Goal: Information Seeking & Learning: Learn about a topic

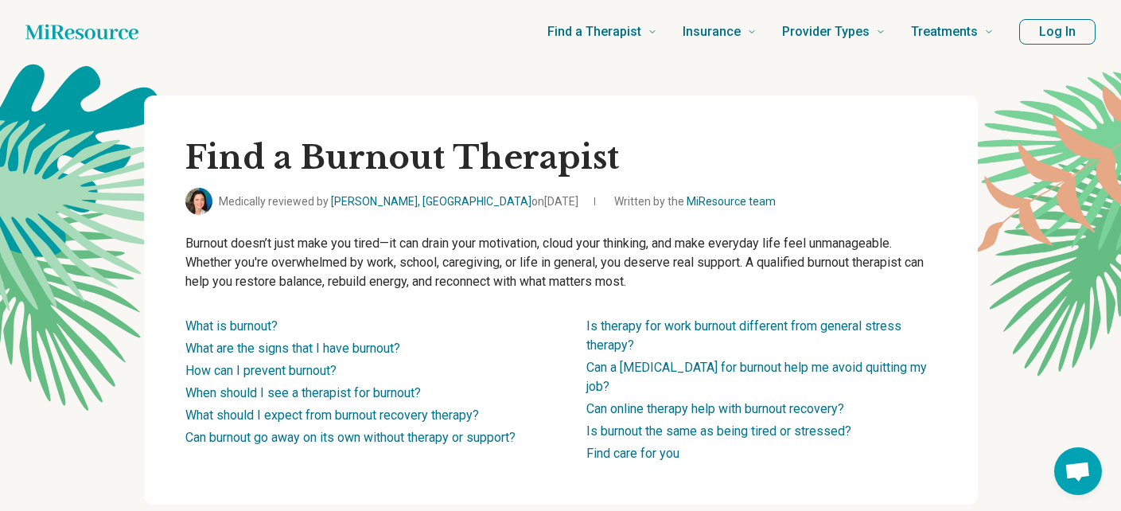
click at [328, 25] on div "Find a Therapist Mental Health Conditions [MEDICAL_DATA] Anxiety [MEDICAL_DATA]…" at bounding box center [578, 32] width 829 height 64
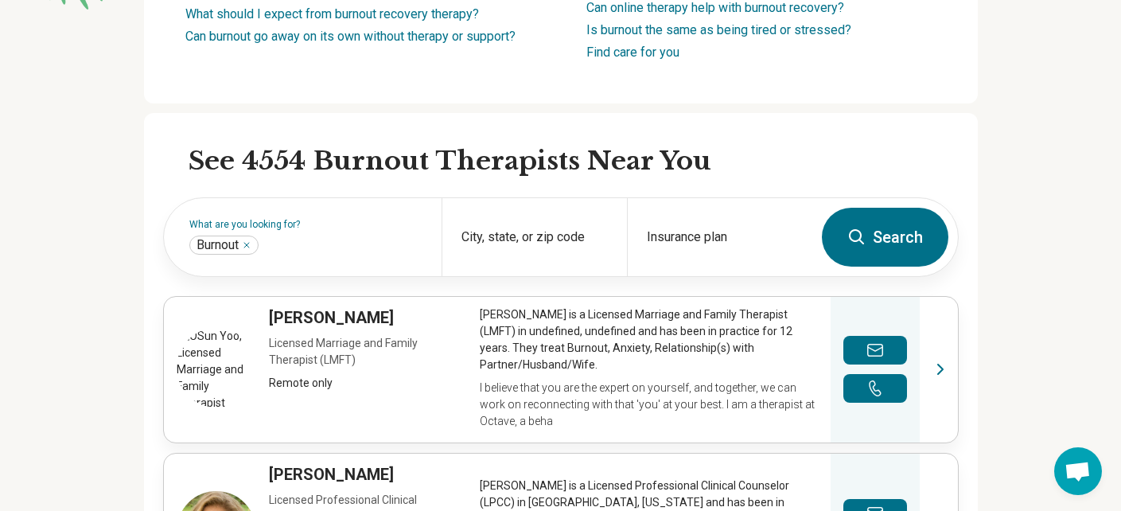
scroll to position [203, 0]
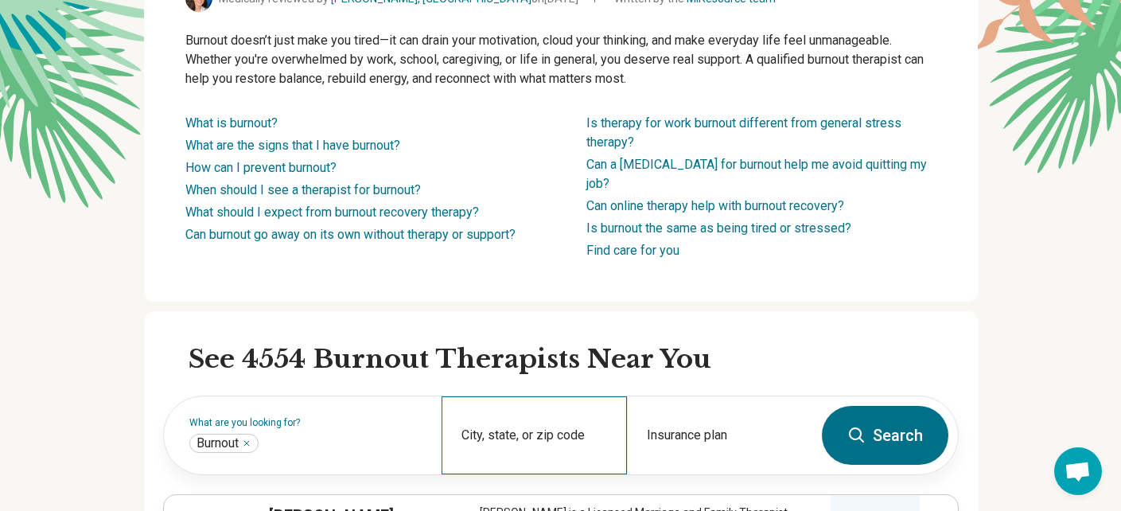
click at [552, 411] on div "City, state, or zip code" at bounding box center [533, 435] width 185 height 78
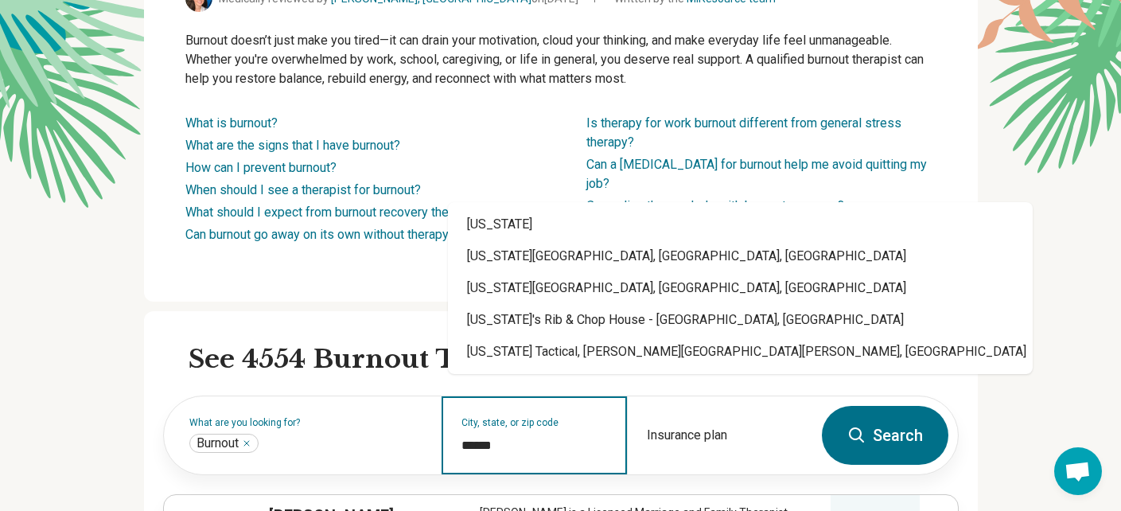
type input "*******"
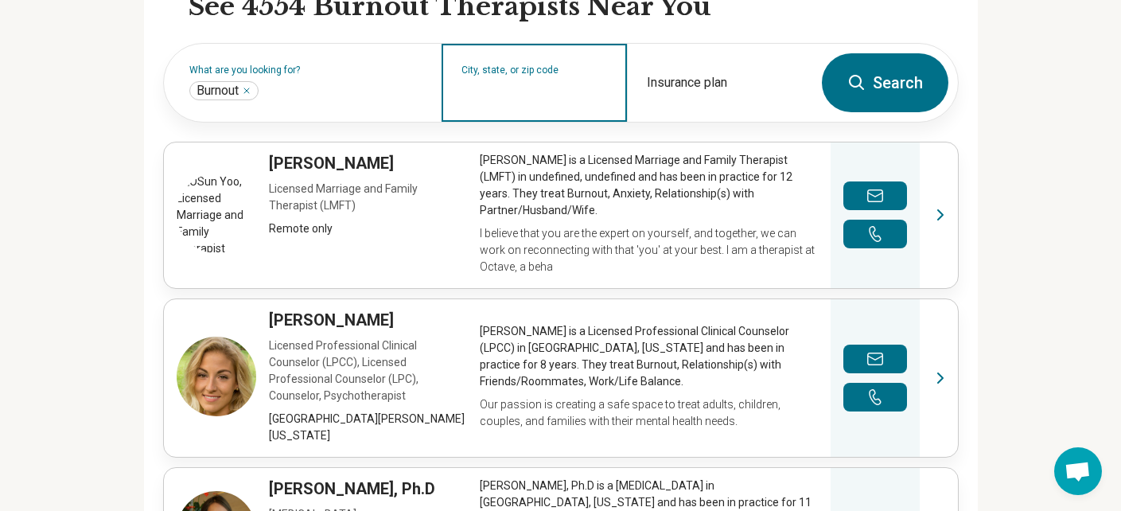
scroll to position [232, 0]
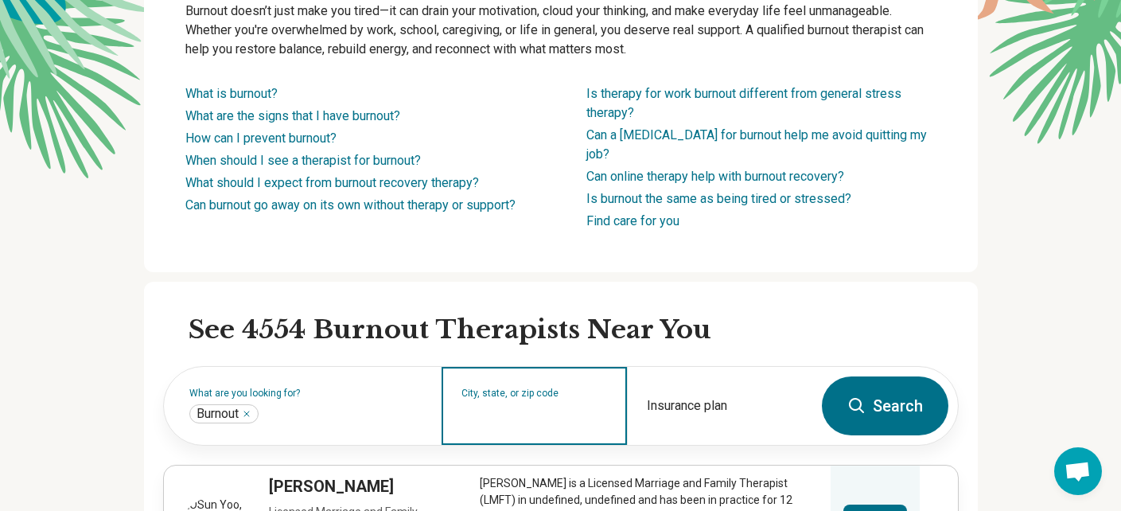
click at [535, 406] on input "City, state, or zip code" at bounding box center [534, 415] width 146 height 19
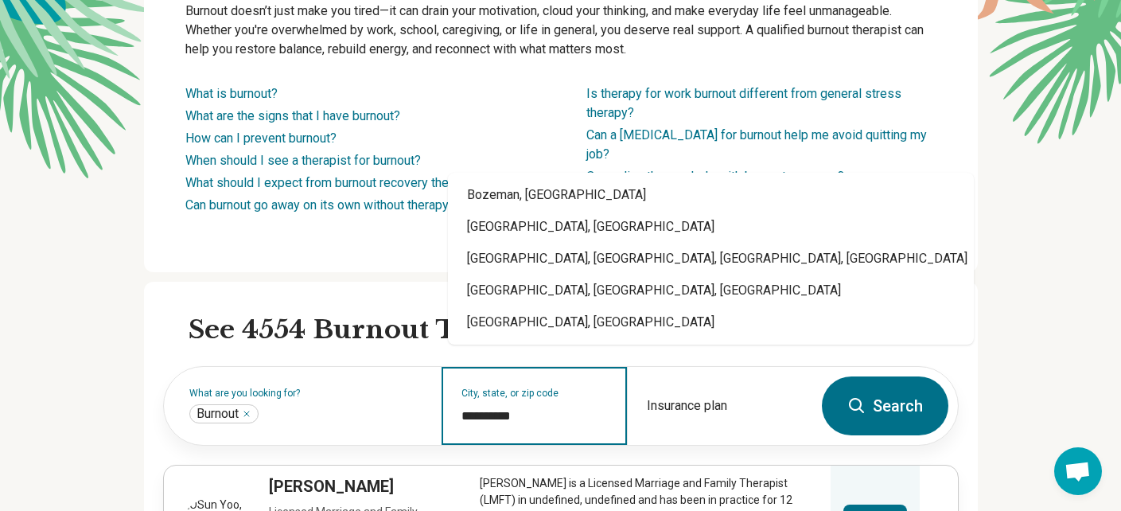
type input "**********"
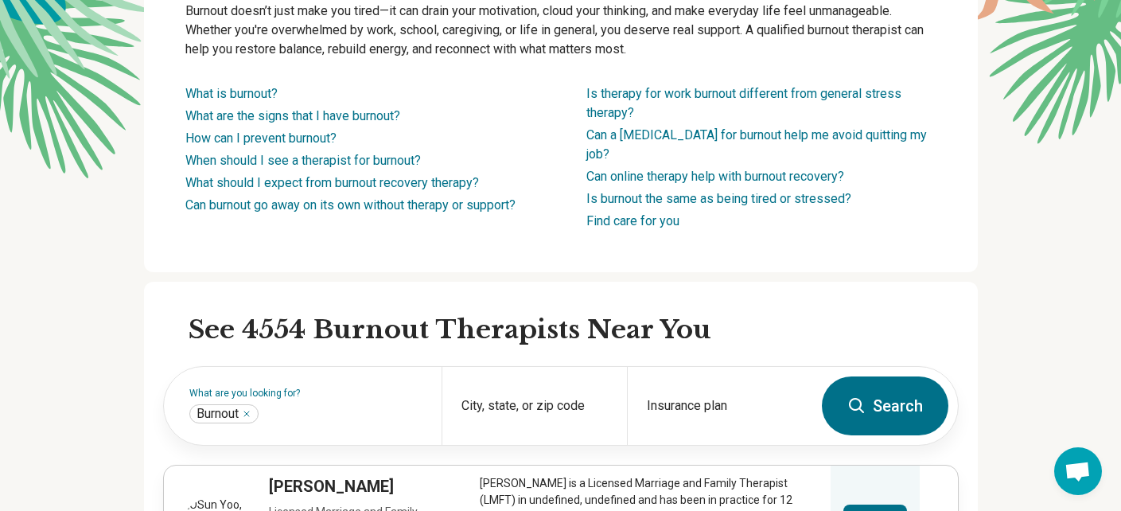
click at [907, 394] on button "Search" at bounding box center [884, 405] width 126 height 59
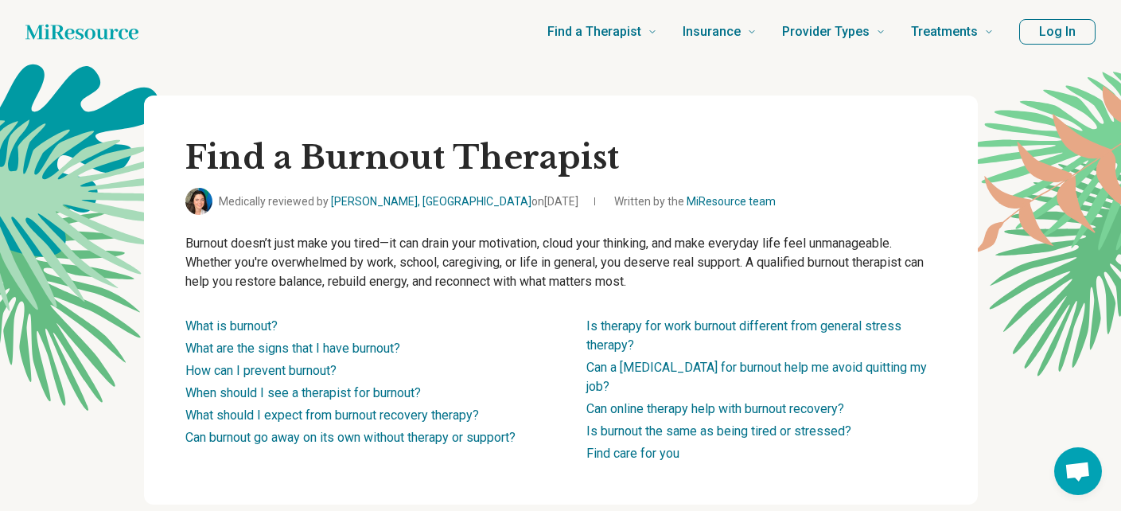
scroll to position [344, 0]
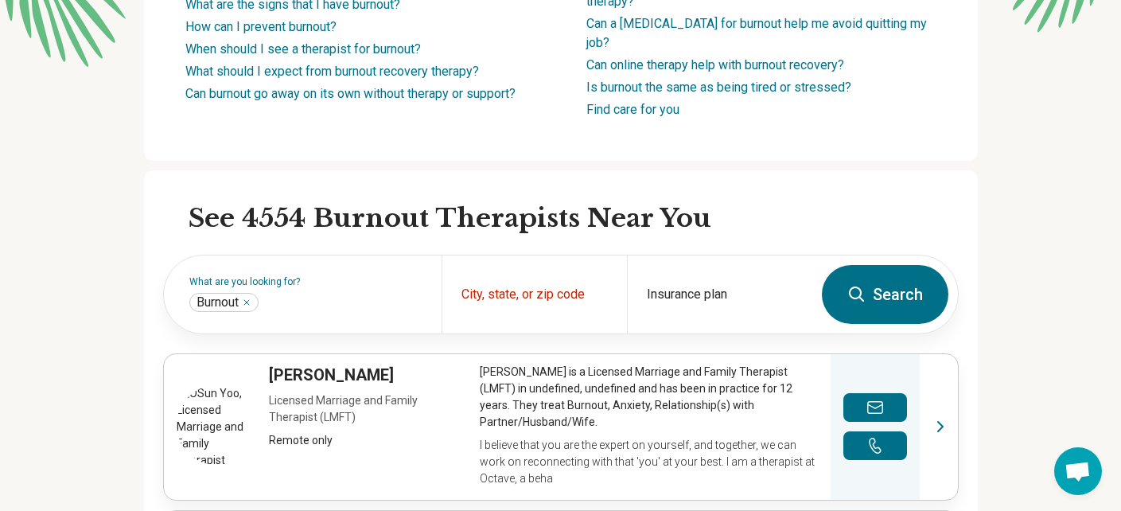
click at [904, 272] on button "Search" at bounding box center [884, 294] width 126 height 59
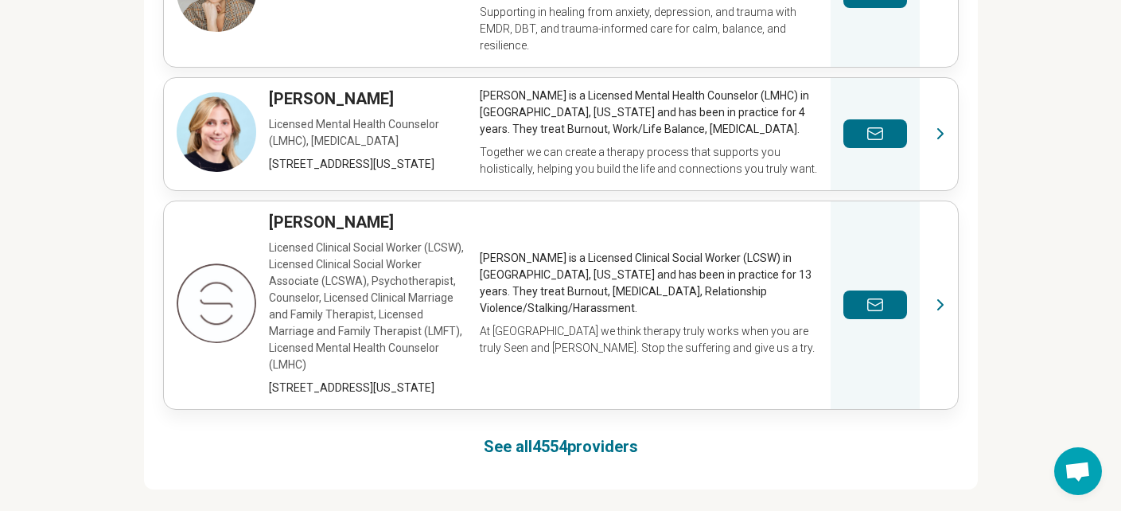
scroll to position [1295, 0]
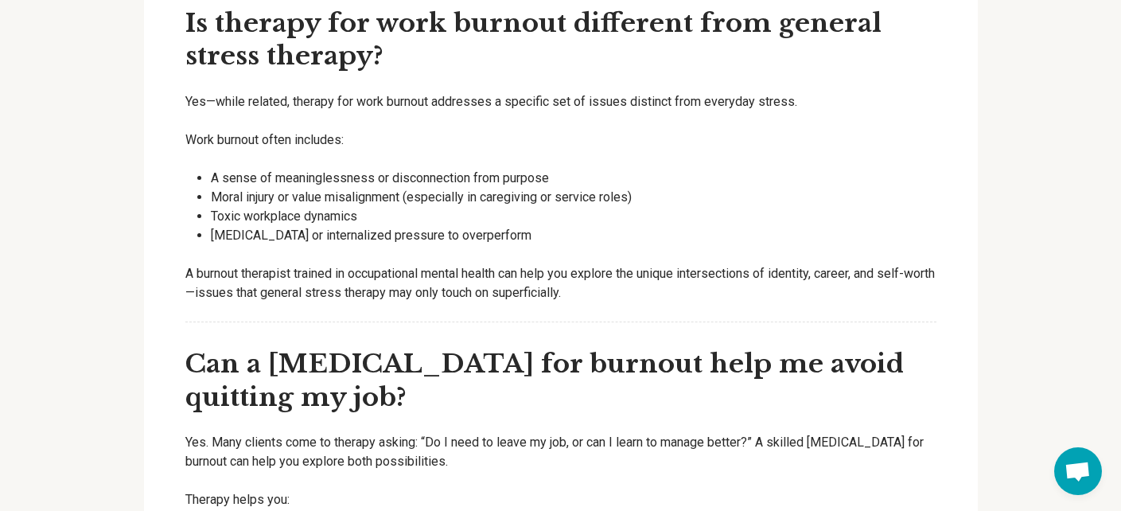
scroll to position [4077, 0]
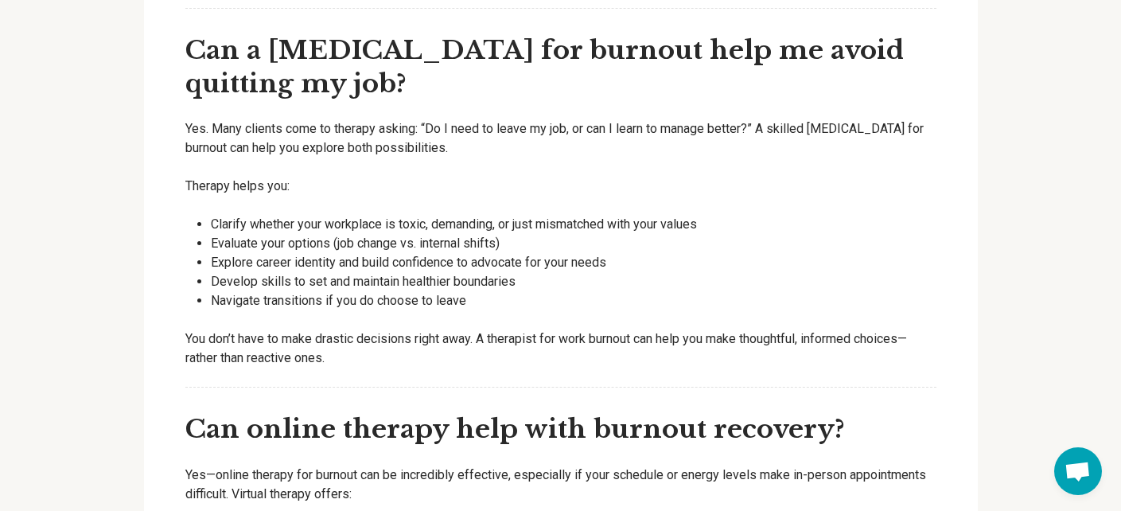
scroll to position [4406, 0]
